Goal: Navigation & Orientation: Find specific page/section

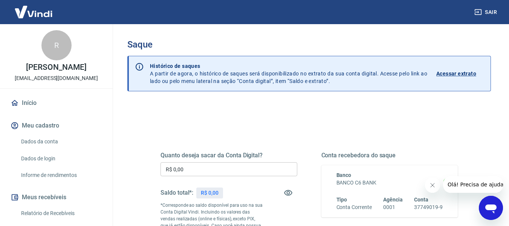
click at [37, 11] on img at bounding box center [33, 11] width 49 height 23
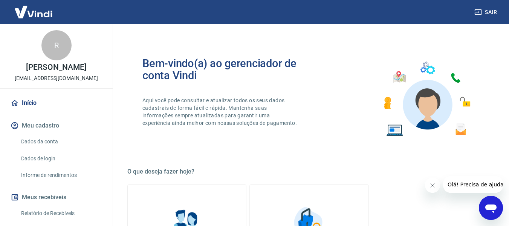
click at [37, 11] on img at bounding box center [33, 11] width 49 height 23
click at [23, 16] on img at bounding box center [33, 11] width 49 height 23
click at [26, 104] on link "Início" at bounding box center [56, 103] width 95 height 17
click at [35, 106] on link "Início" at bounding box center [56, 103] width 95 height 17
click at [43, 8] on img at bounding box center [33, 11] width 49 height 23
